Goal: Task Accomplishment & Management: Manage account settings

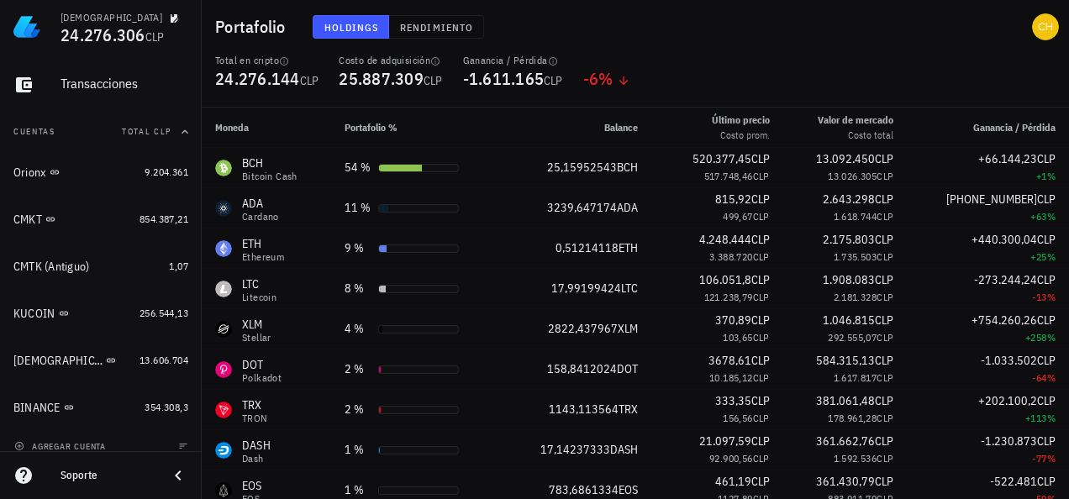
scroll to position [150, 0]
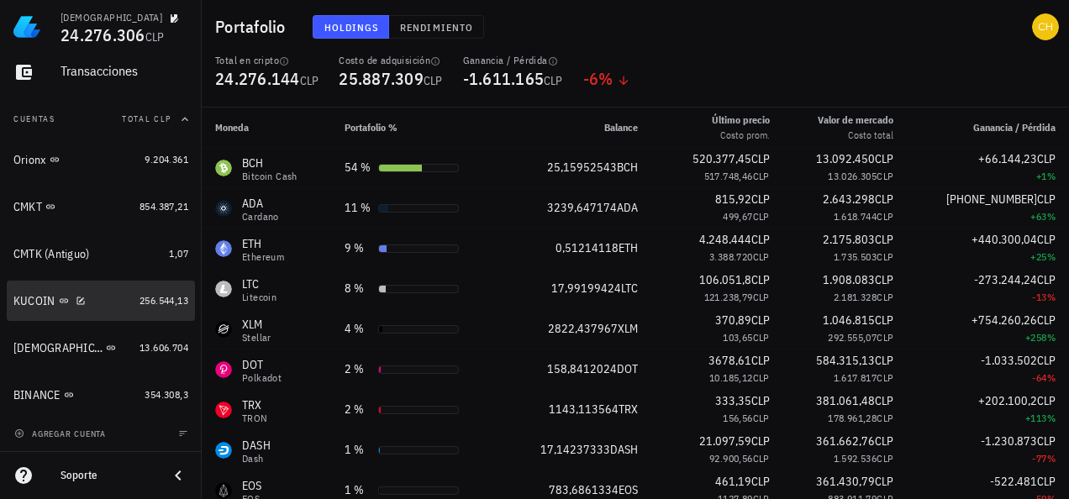
click at [18, 294] on div "KUCOIN" at bounding box center [34, 301] width 42 height 14
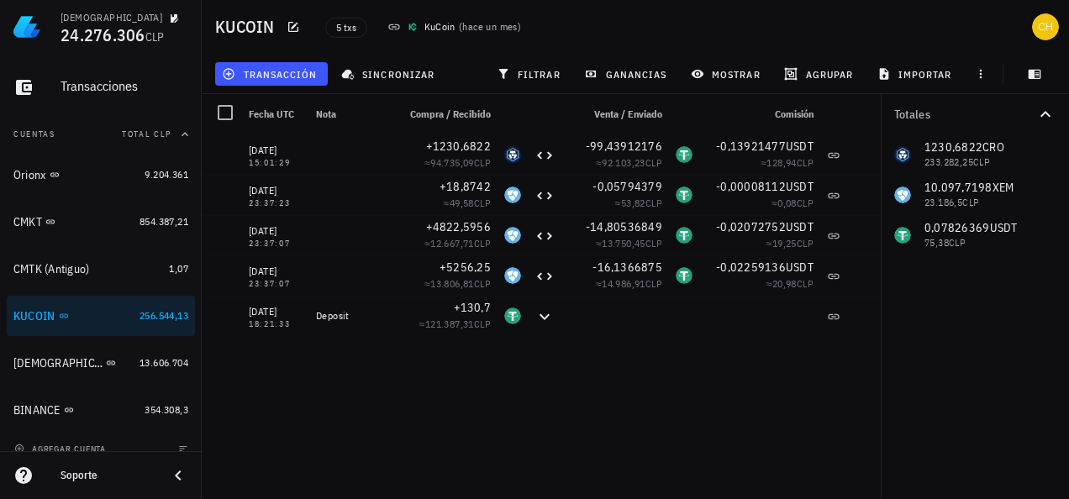
scroll to position [145, 0]
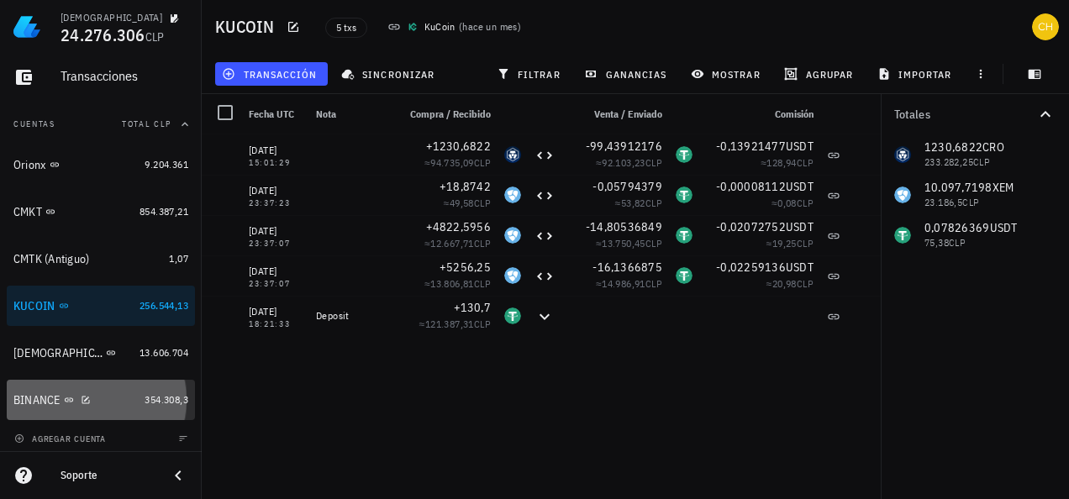
click at [24, 398] on div "BINANCE" at bounding box center [36, 400] width 47 height 14
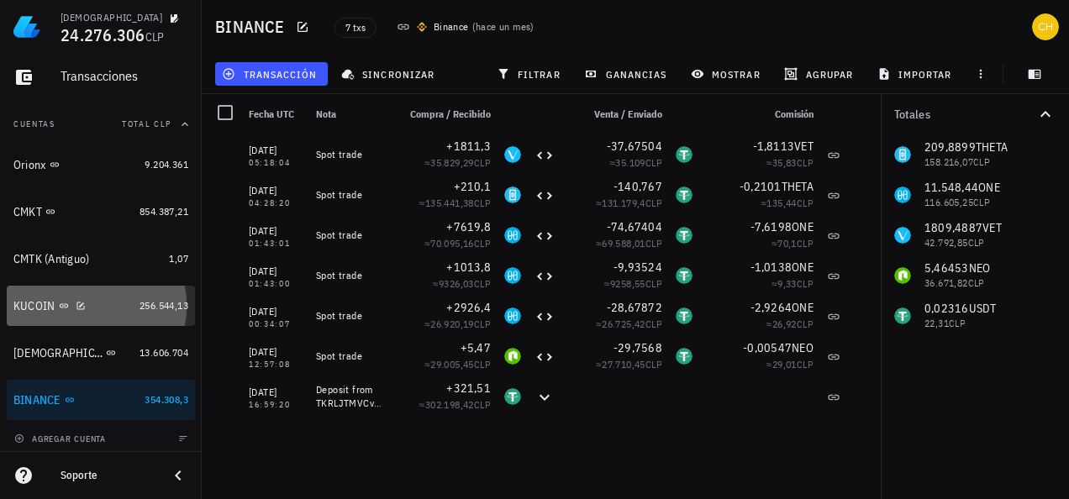
click at [34, 299] on div "KUCOIN" at bounding box center [34, 306] width 42 height 14
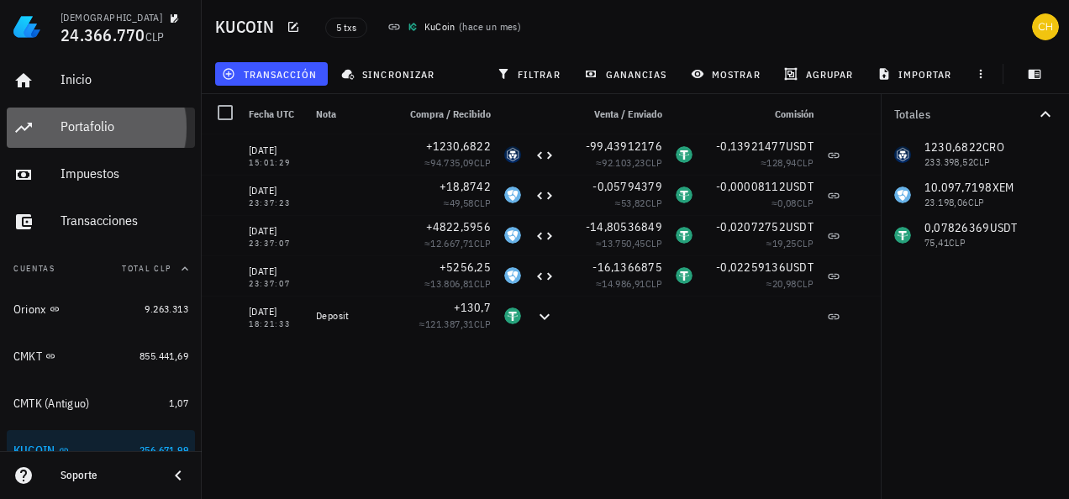
click at [87, 128] on div "Portafolio" at bounding box center [125, 126] width 128 height 16
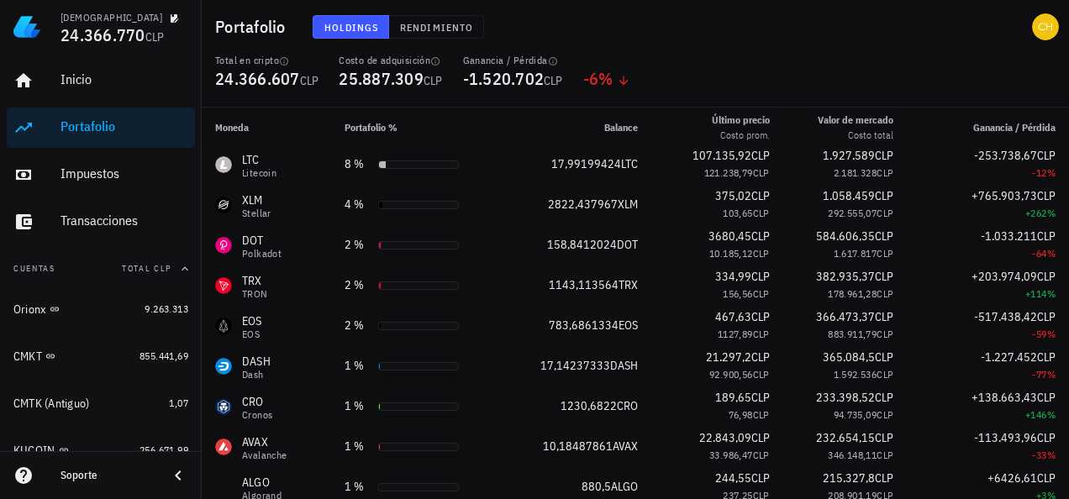
scroll to position [126, 0]
